Goal: Information Seeking & Learning: Learn about a topic

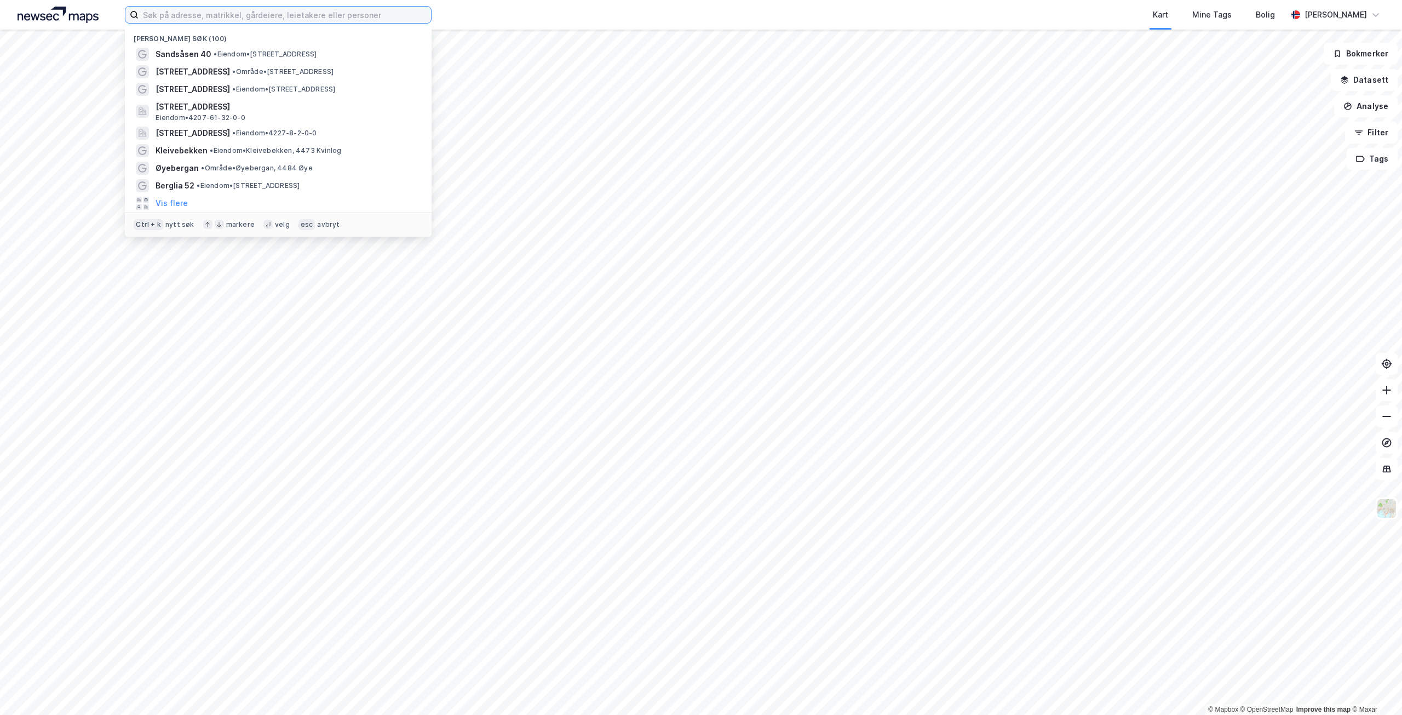
click at [335, 19] on input at bounding box center [285, 15] width 293 height 16
paste input "[STREET_ADDRESS]"
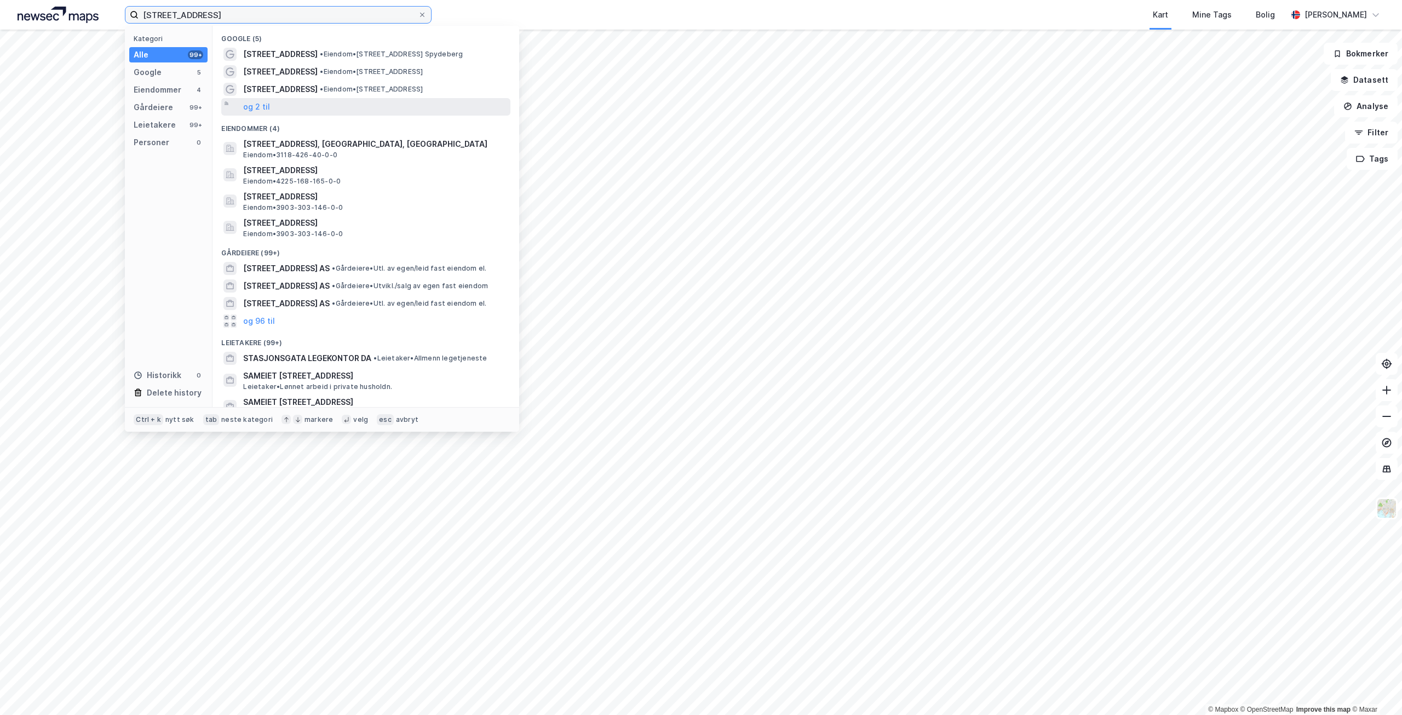
type input "[STREET_ADDRESS]"
click at [284, 108] on div "og 2 til" at bounding box center [365, 107] width 289 height 18
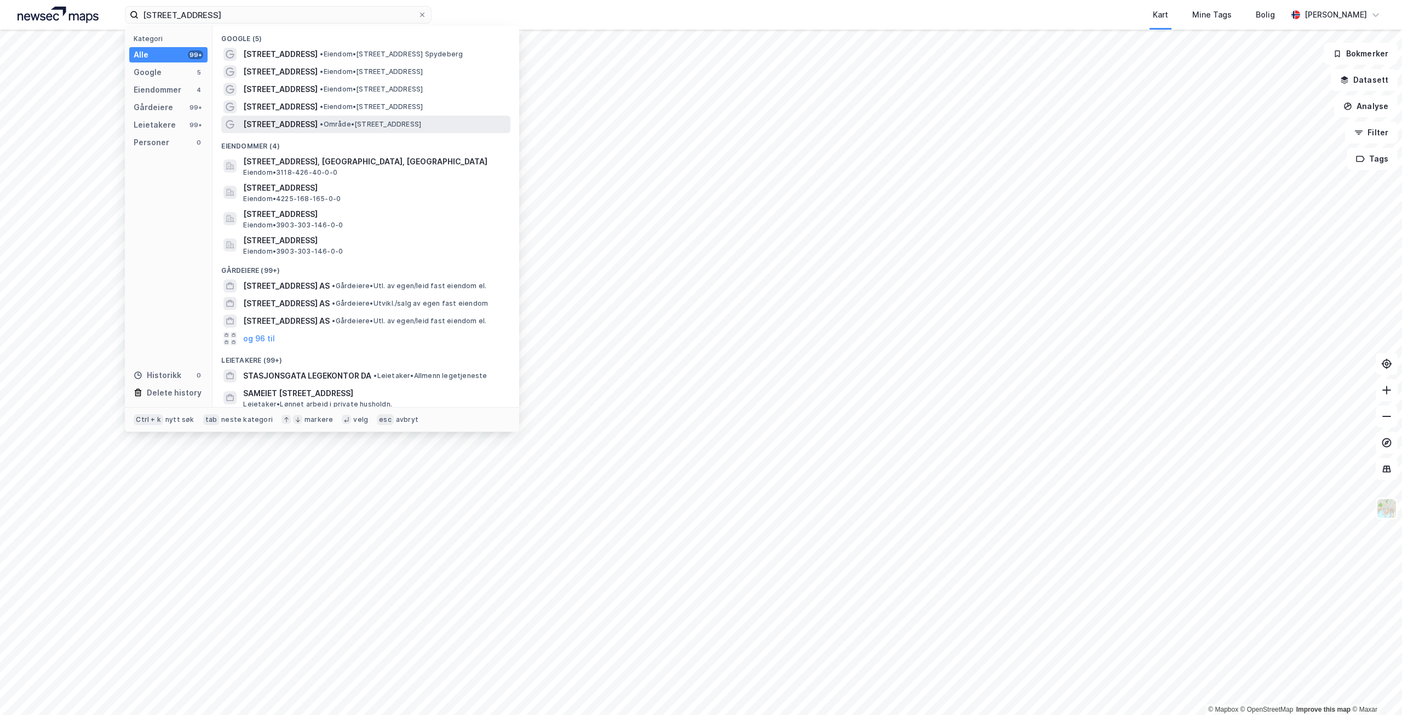
click at [453, 123] on div "[STREET_ADDRESS] • Område • [STREET_ADDRESS]" at bounding box center [375, 124] width 265 height 13
click at [294, 9] on input "[STREET_ADDRESS]" at bounding box center [278, 15] width 279 height 16
click at [421, 124] on span "• Område • [STREET_ADDRESS]" at bounding box center [370, 124] width 101 height 9
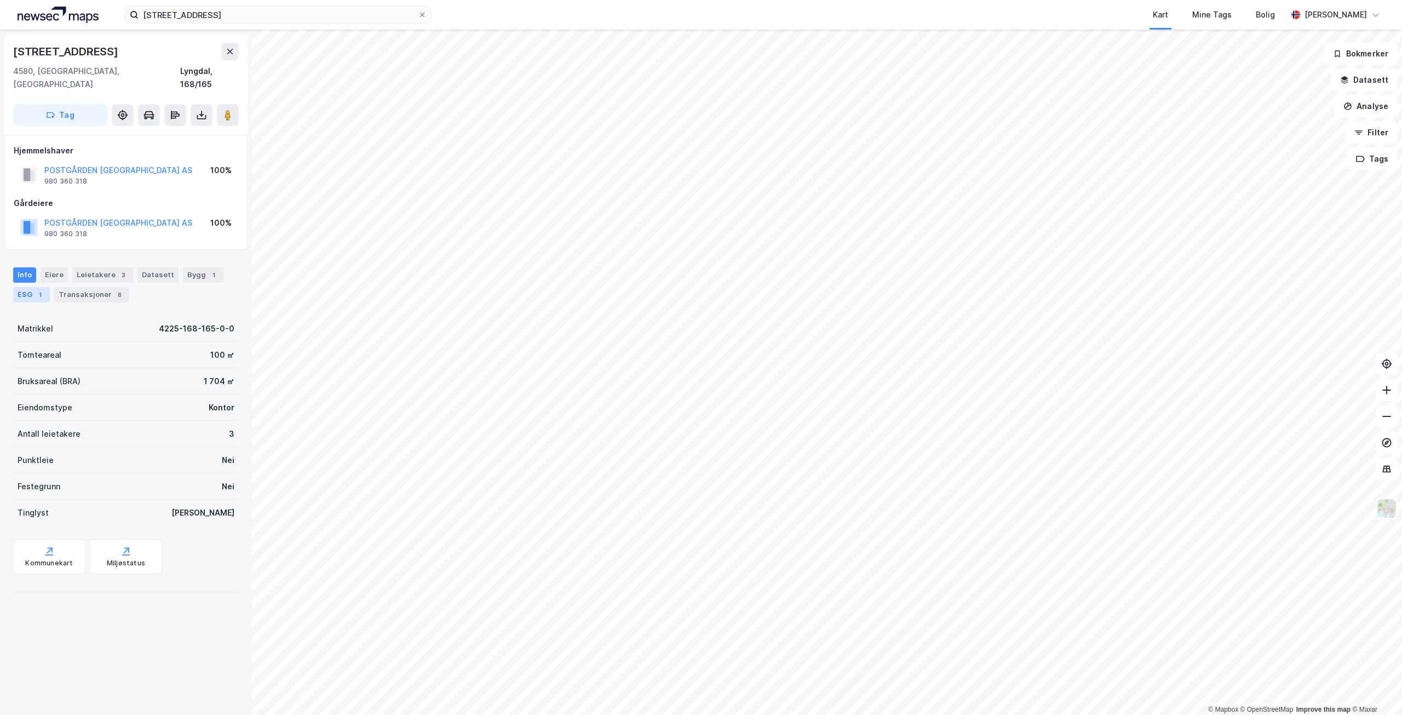
click at [33, 287] on div "ESG 1" at bounding box center [31, 294] width 37 height 15
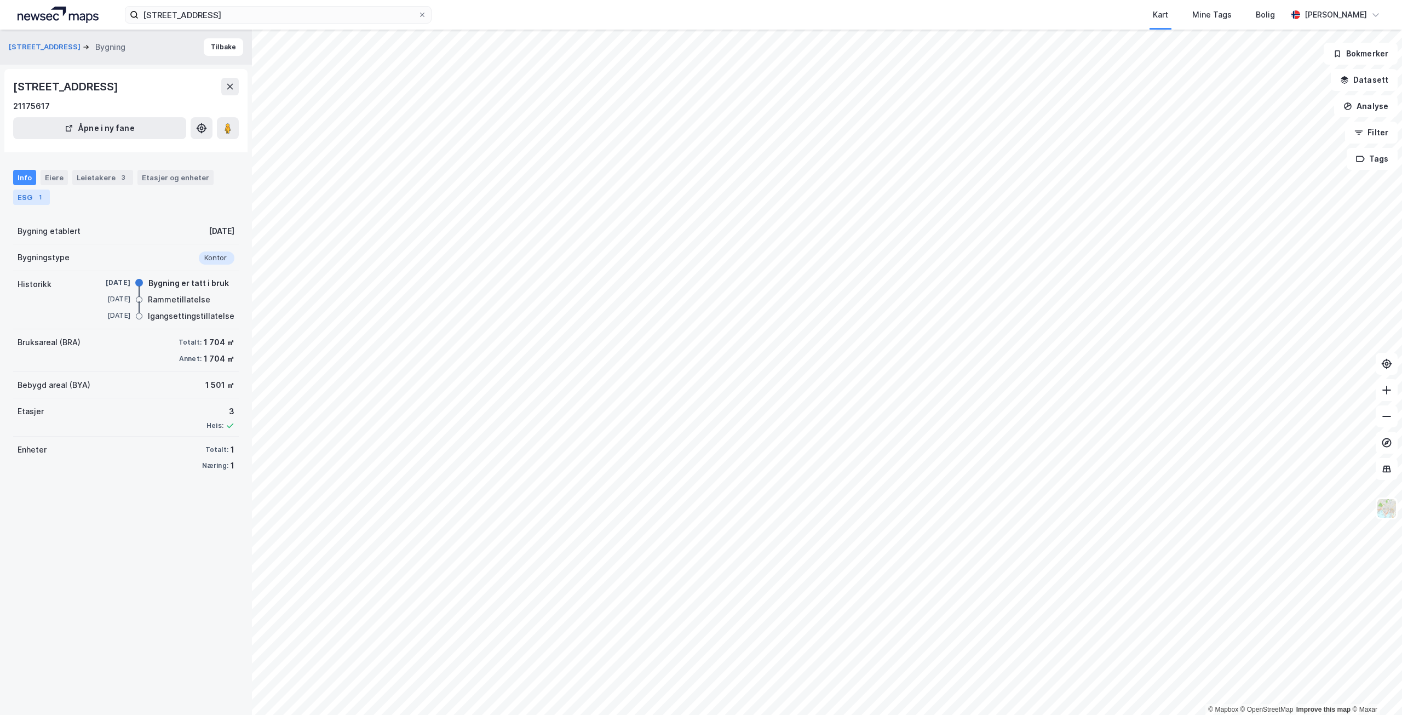
click at [25, 197] on div "ESG 1" at bounding box center [31, 197] width 37 height 15
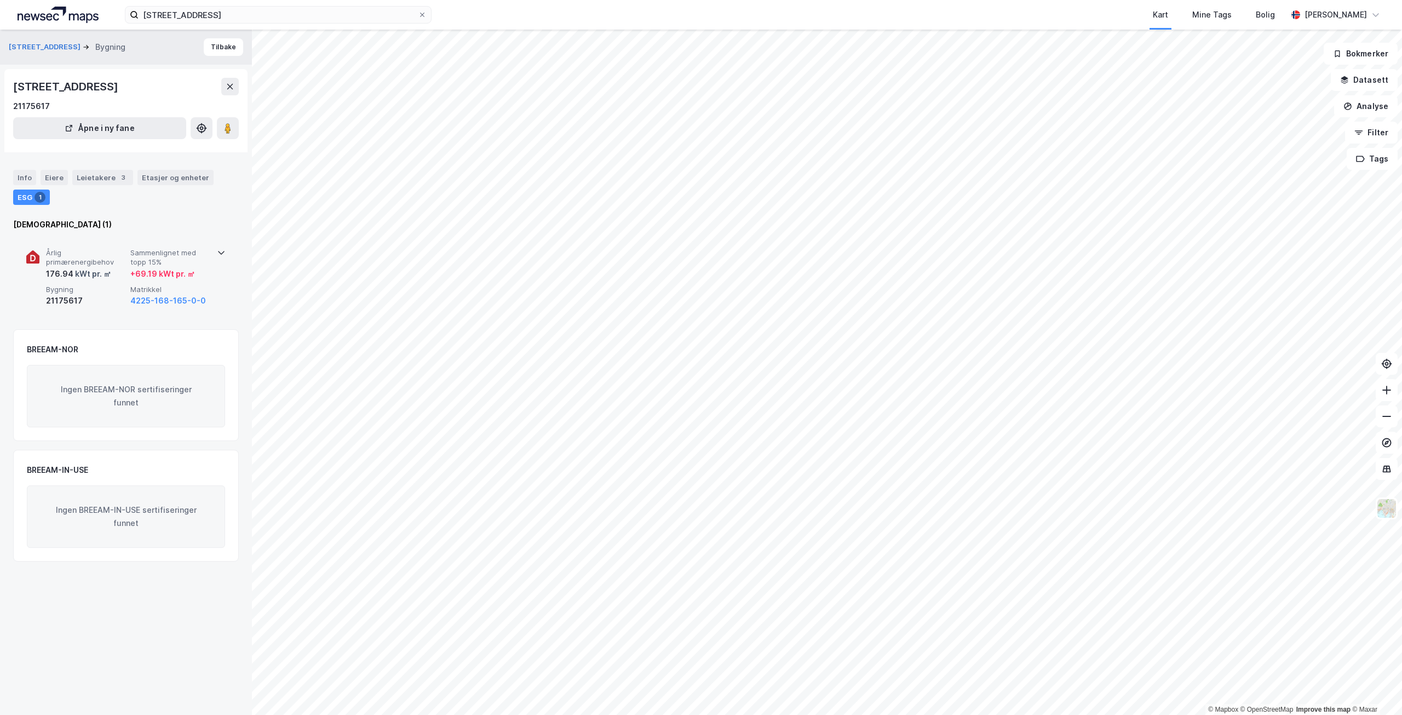
click at [217, 247] on div at bounding box center [221, 251] width 9 height 9
